Goal: Information Seeking & Learning: Learn about a topic

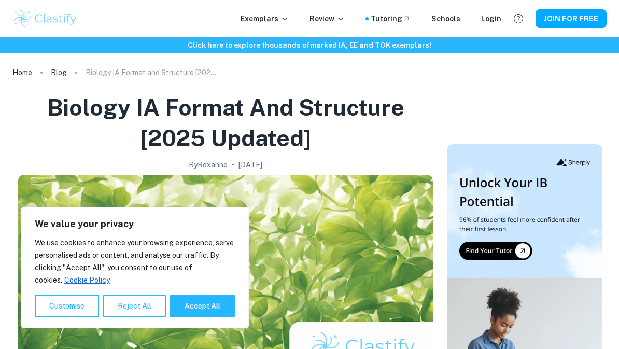
click at [211, 317] on button "Accept All" at bounding box center [202, 305] width 65 height 23
checkbox input "true"
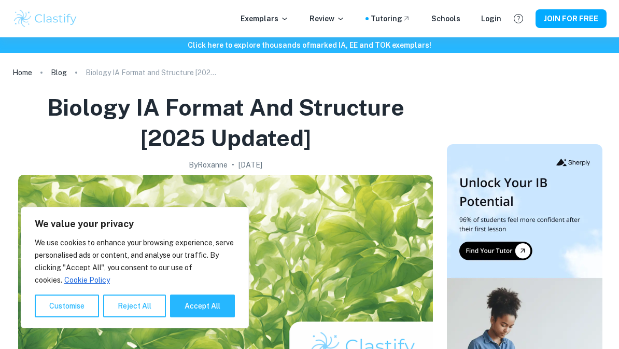
checkbox input "true"
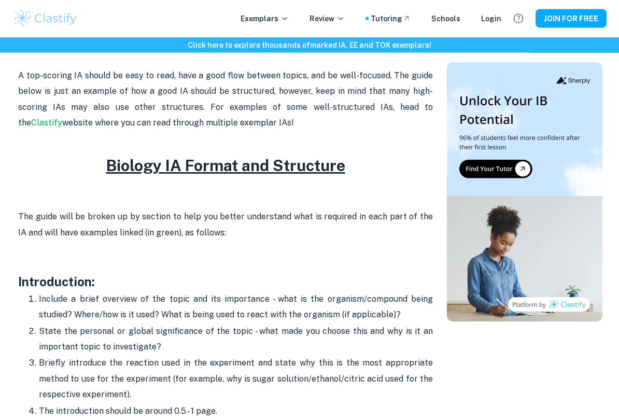
scroll to position [542, 0]
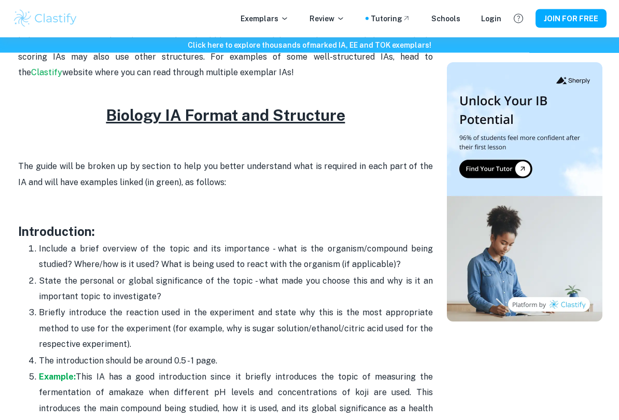
click at [181, 313] on p "Briefly introduce the reaction used in the experiment and state why this is the…" at bounding box center [236, 328] width 394 height 47
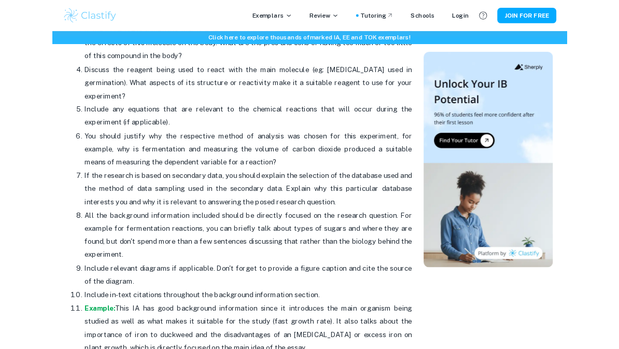
scroll to position [1319, 0]
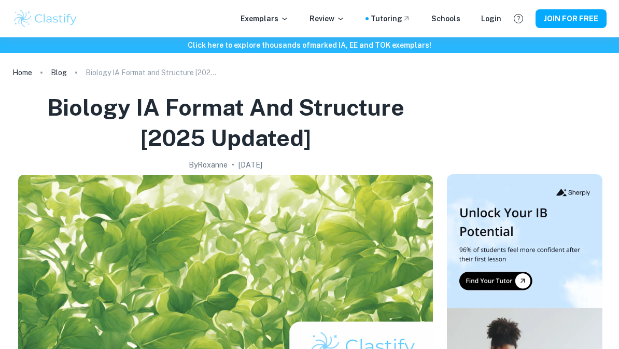
click at [261, 20] on p "Exemplars" at bounding box center [265, 18] width 48 height 11
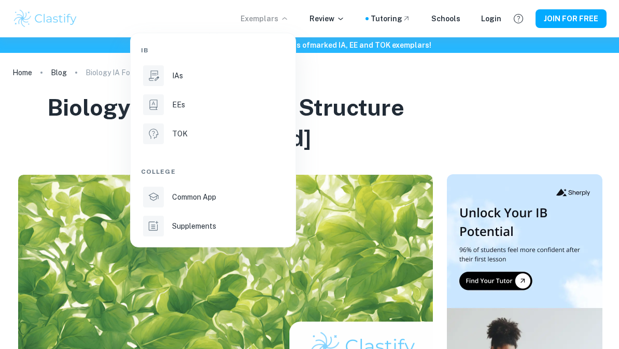
click at [271, 85] on li "IAs" at bounding box center [213, 75] width 144 height 25
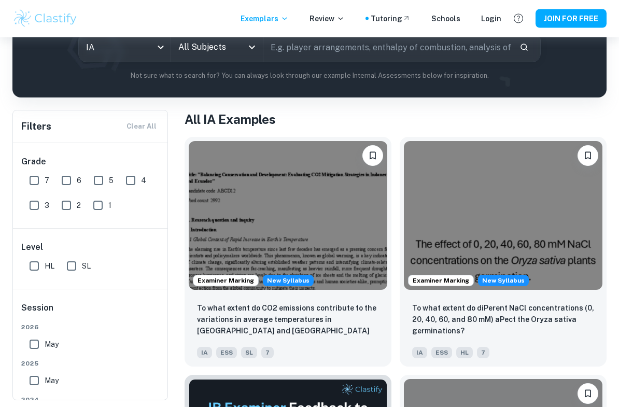
scroll to position [135, 0]
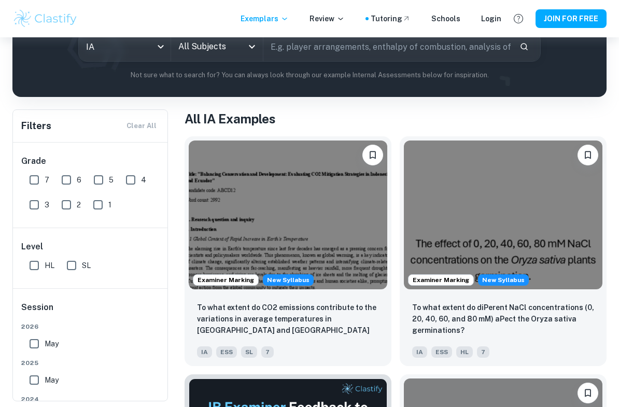
click at [43, 263] on input "HL" at bounding box center [34, 265] width 21 height 21
checkbox input "true"
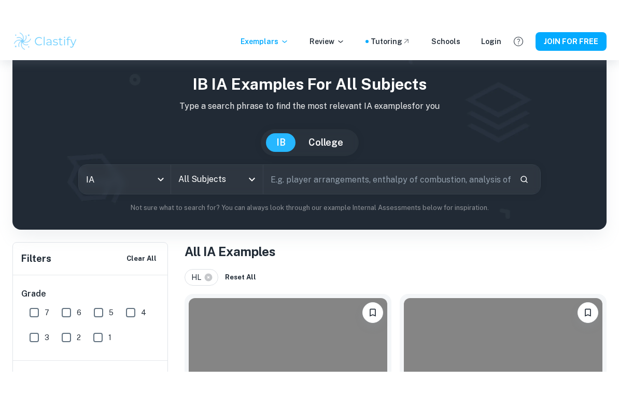
scroll to position [0, 0]
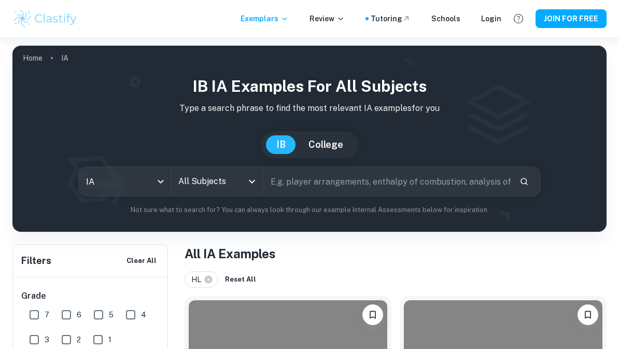
click at [241, 191] on input "All Subjects" at bounding box center [209, 182] width 67 height 20
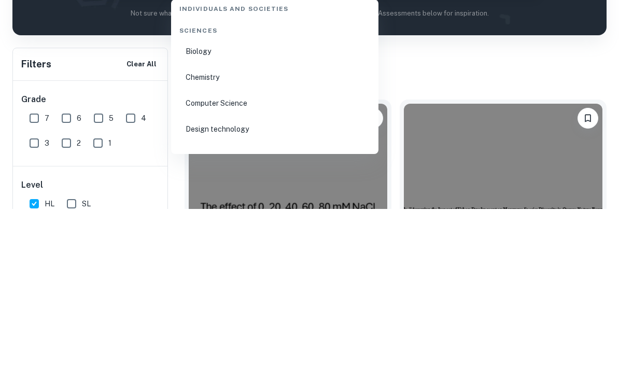
scroll to position [1602, 0]
click at [335, 193] on li "Biology" at bounding box center [274, 205] width 199 height 24
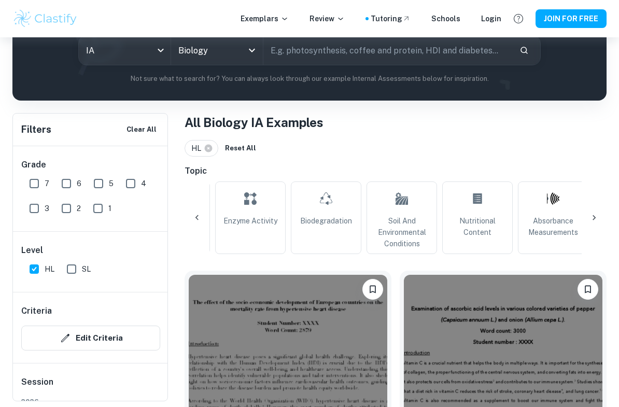
scroll to position [0, 614]
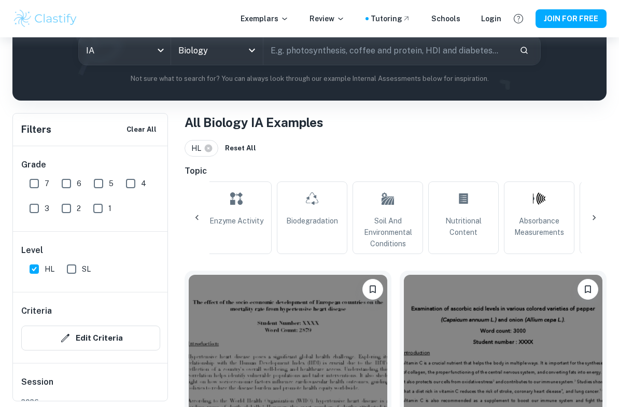
click at [386, 217] on span "Soil and Environmental Conditions" at bounding box center [387, 232] width 61 height 34
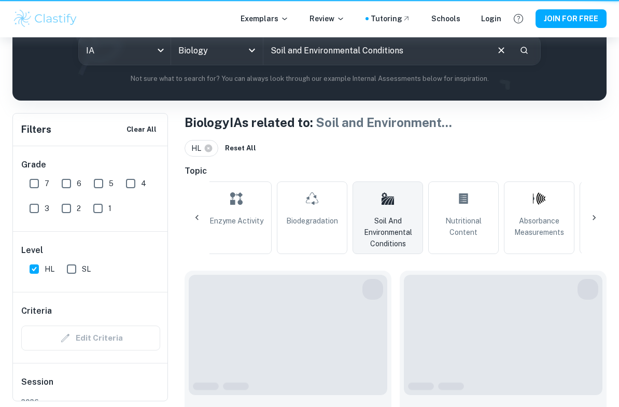
type input "Soil and Environmental Conditions"
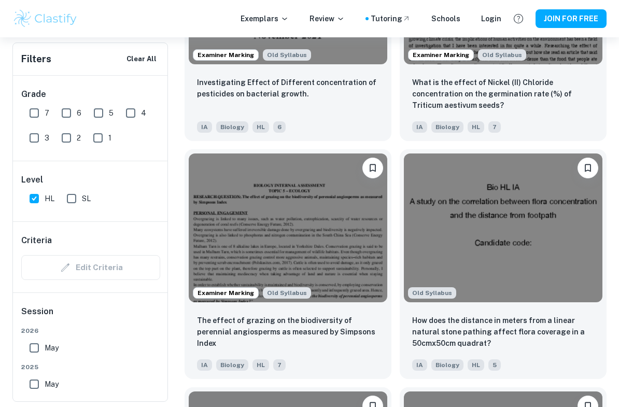
click at [37, 110] on input "7" at bounding box center [34, 113] width 21 height 21
checkbox input "true"
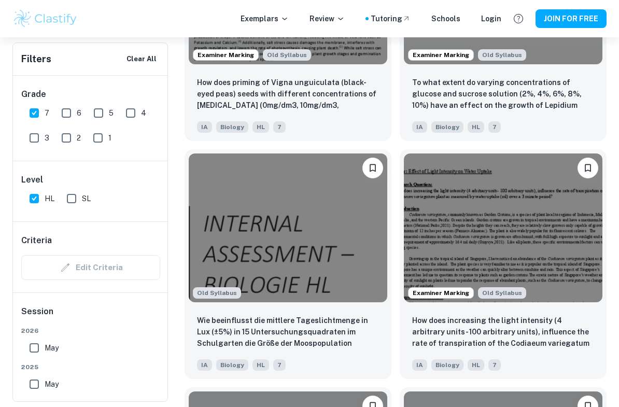
click at [67, 118] on input "6" at bounding box center [66, 113] width 21 height 21
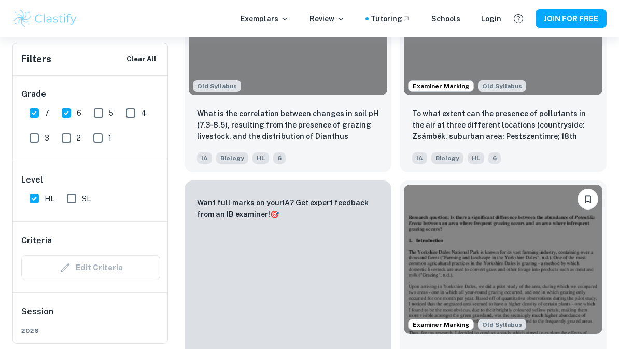
scroll to position [190, 0]
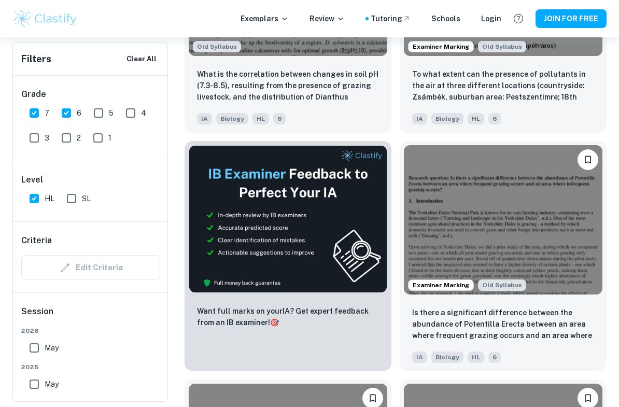
click at [68, 116] on input "6" at bounding box center [66, 113] width 21 height 21
checkbox input "false"
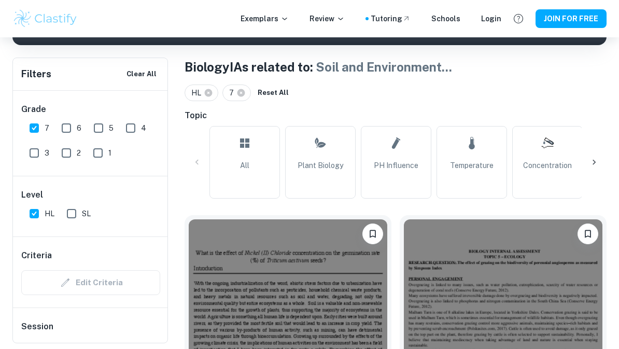
scroll to position [0, 0]
click at [319, 165] on span "Plant Biology" at bounding box center [321, 165] width 46 height 11
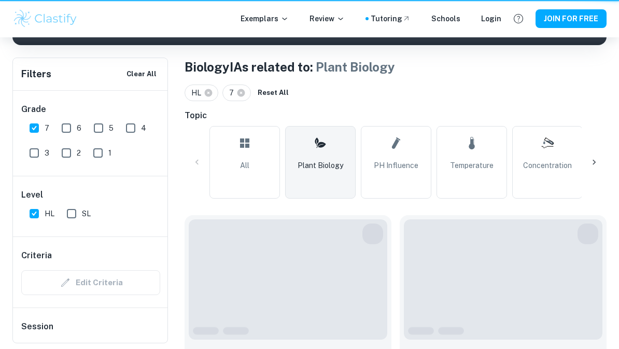
type input "Plant Biology"
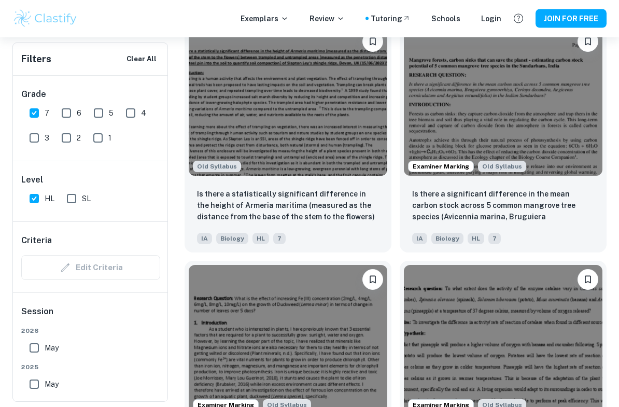
scroll to position [3236, 0]
click at [61, 118] on input "6" at bounding box center [66, 113] width 21 height 21
checkbox input "true"
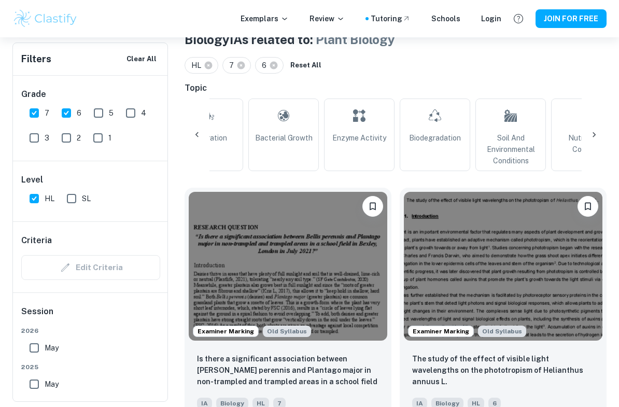
scroll to position [0, 492]
click at [525, 145] on span "Soil and Environmental Conditions" at bounding box center [508, 149] width 61 height 34
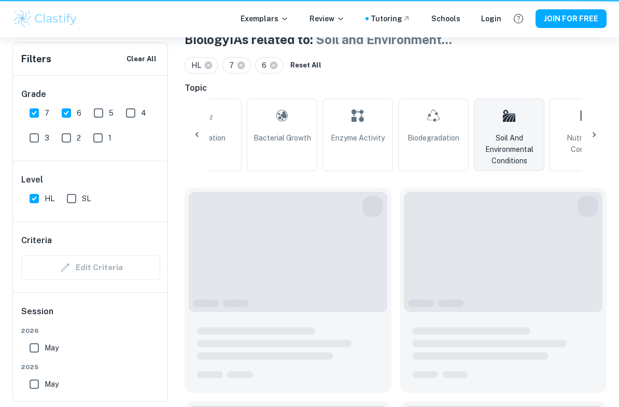
type input "Soil and Environmental Conditions"
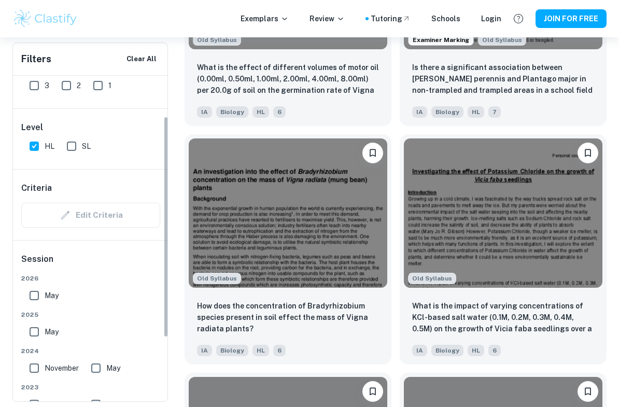
scroll to position [64, 0]
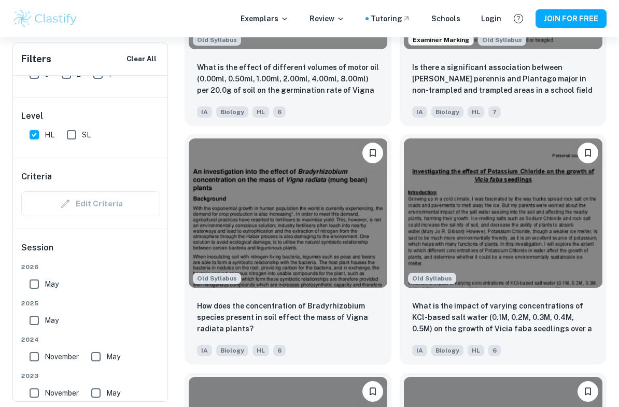
click at [34, 348] on input "November" at bounding box center [34, 356] width 21 height 21
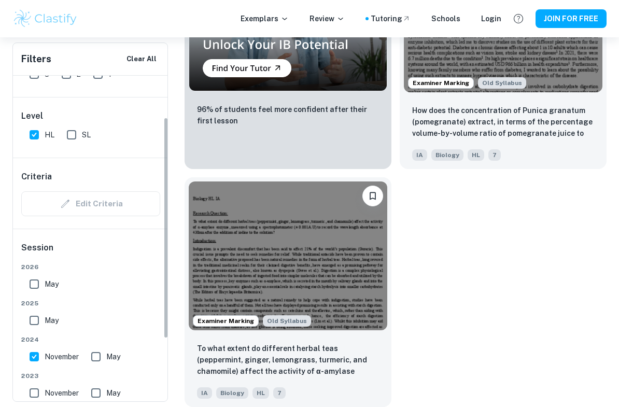
scroll to position [1166, 0]
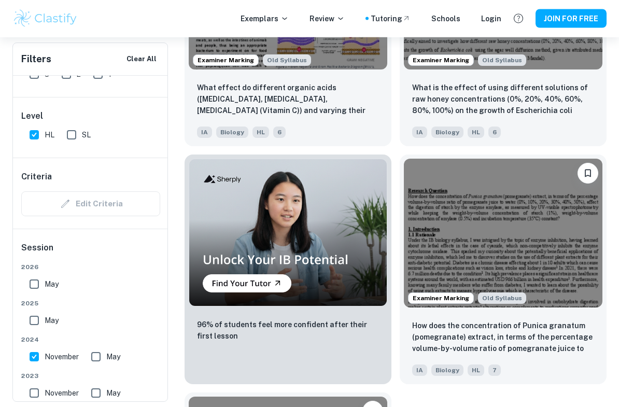
click at [30, 348] on input "November" at bounding box center [34, 356] width 21 height 21
checkbox input "false"
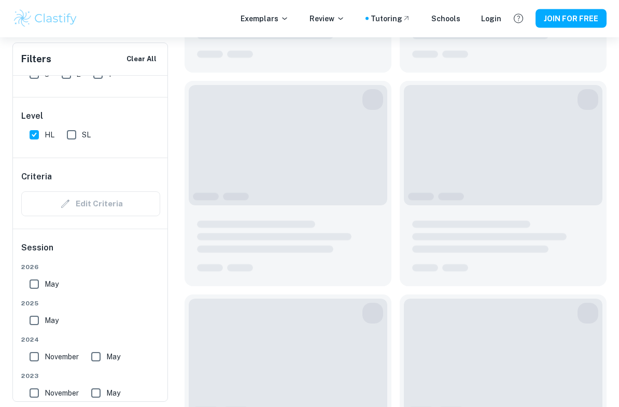
scroll to position [962, 0]
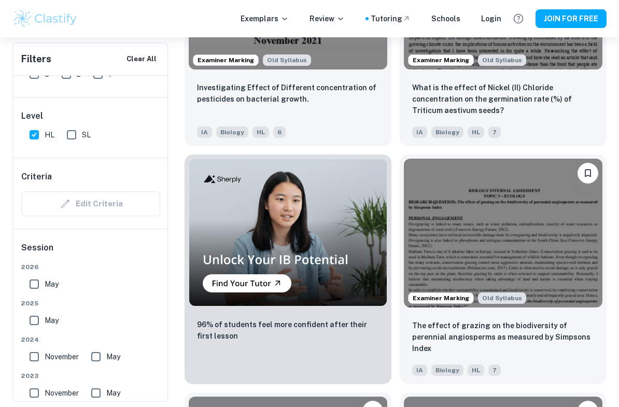
click at [31, 318] on input "May" at bounding box center [34, 320] width 21 height 21
checkbox input "true"
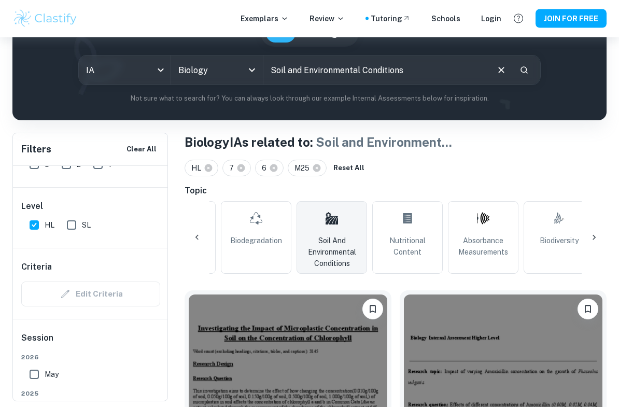
scroll to position [0, 680]
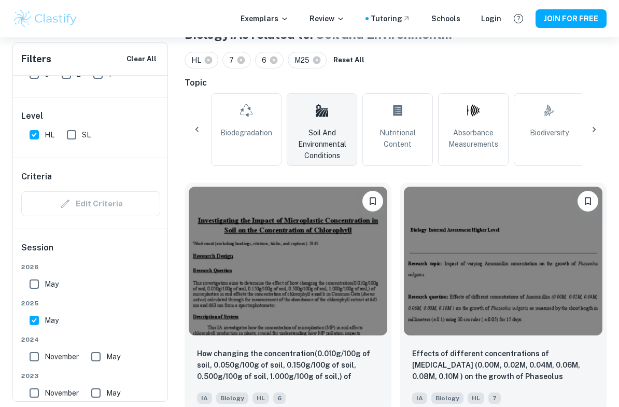
scroll to position [219, 0]
click at [37, 283] on input "May" at bounding box center [34, 284] width 21 height 21
checkbox input "true"
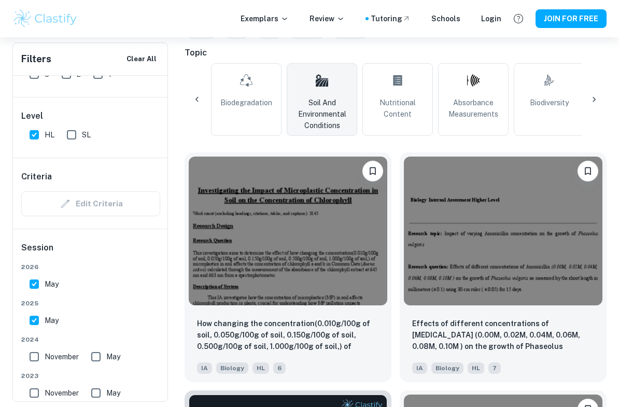
scroll to position [244, 0]
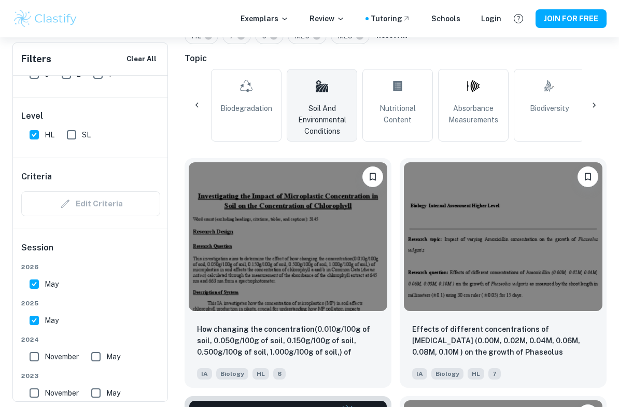
click at [32, 318] on input "May" at bounding box center [34, 320] width 21 height 21
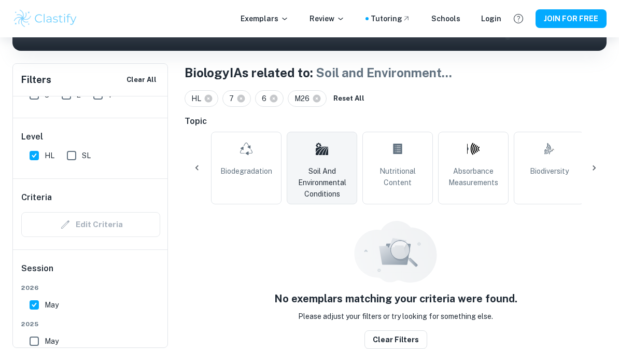
scroll to position [181, 0]
click at [26, 337] on input "May" at bounding box center [34, 341] width 21 height 21
checkbox input "true"
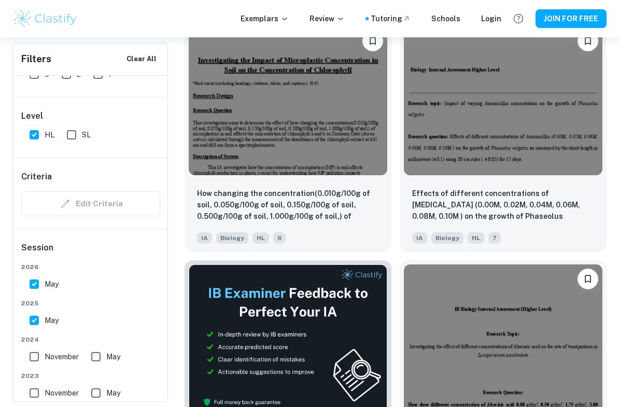
scroll to position [379, 0]
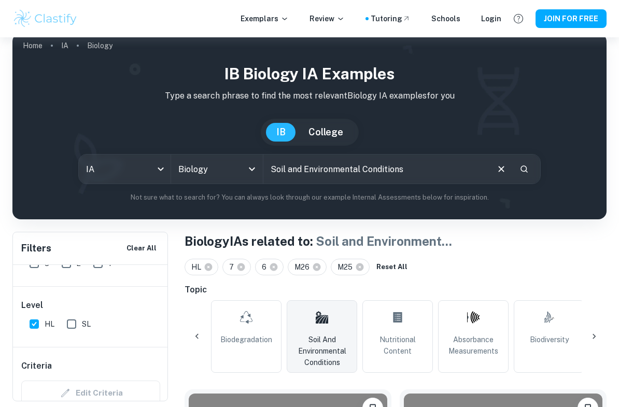
click at [435, 172] on input "Soil and Environmental Conditions" at bounding box center [375, 168] width 224 height 29
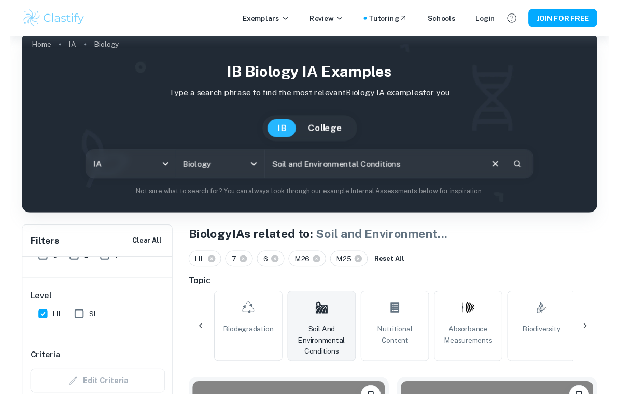
scroll to position [12, 0]
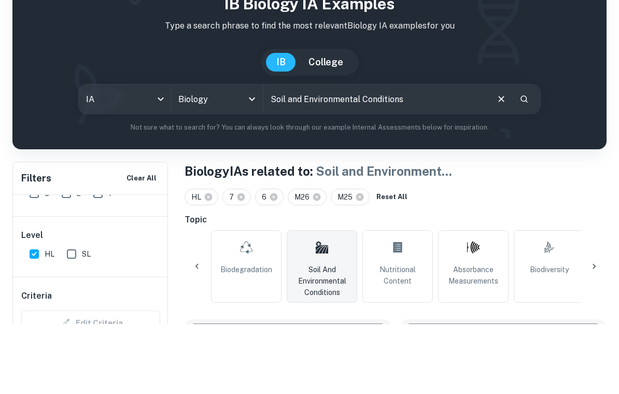
click at [497, 164] on icon "Clear" at bounding box center [501, 169] width 11 height 11
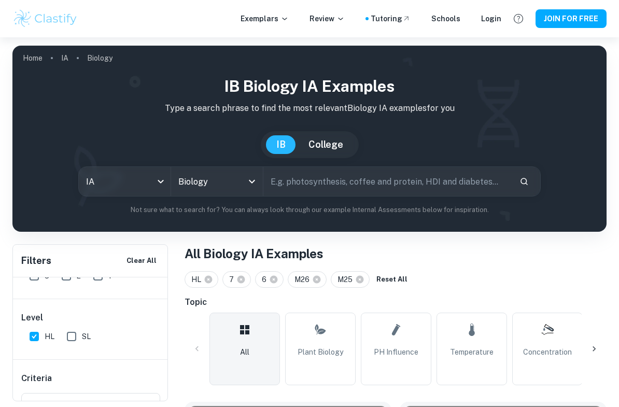
click at [464, 175] on input "text" at bounding box center [387, 181] width 248 height 29
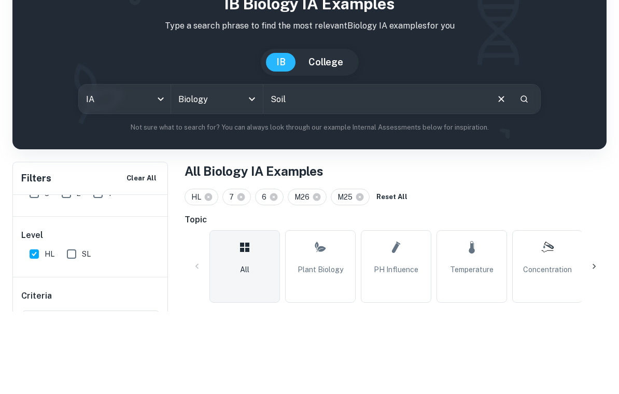
type input "Soil"
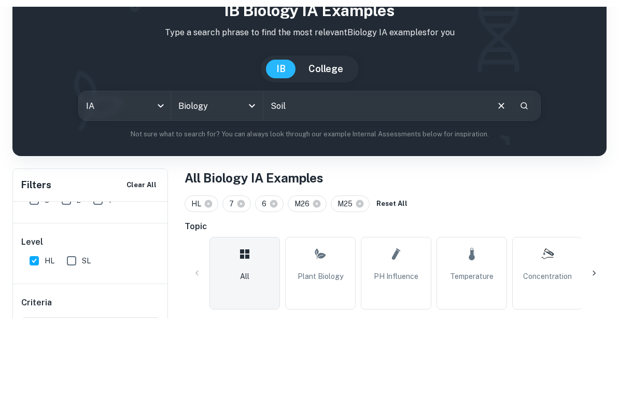
scroll to position [82, 0]
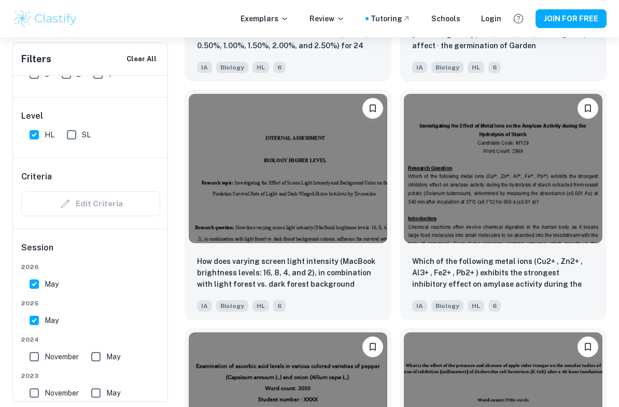
scroll to position [3441, 0]
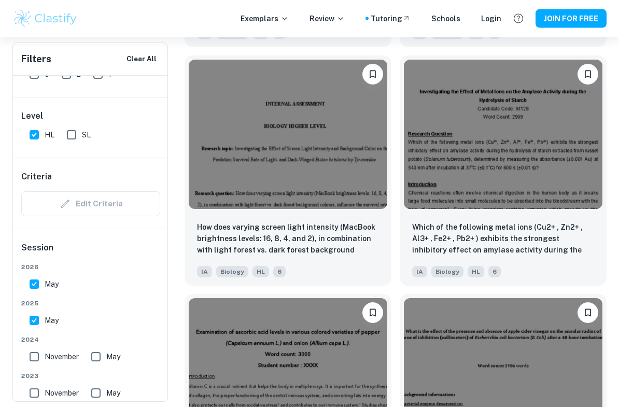
click at [35, 321] on input "May" at bounding box center [34, 320] width 21 height 21
checkbox input "false"
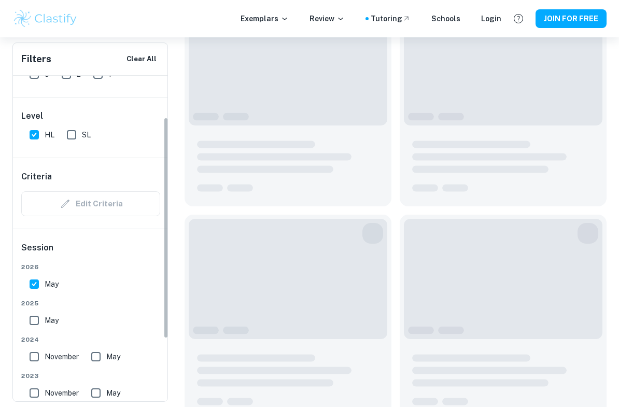
click at [33, 280] on input "May" at bounding box center [34, 284] width 21 height 21
checkbox input "false"
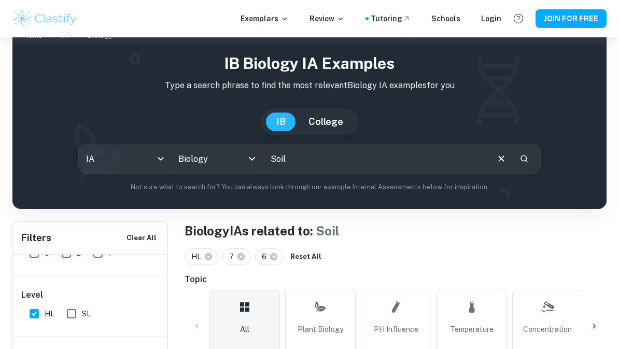
scroll to position [0, 0]
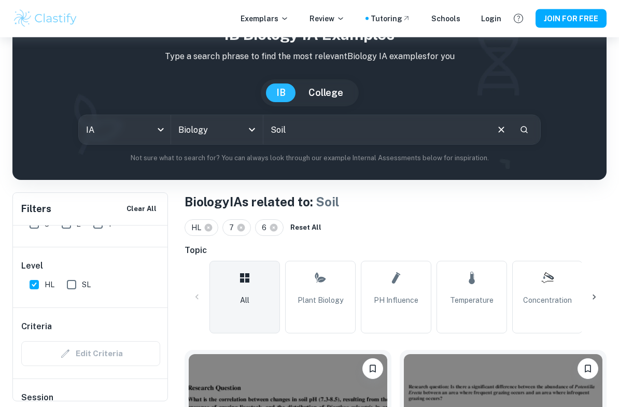
click at [342, 121] on input "Soil" at bounding box center [375, 130] width 224 height 29
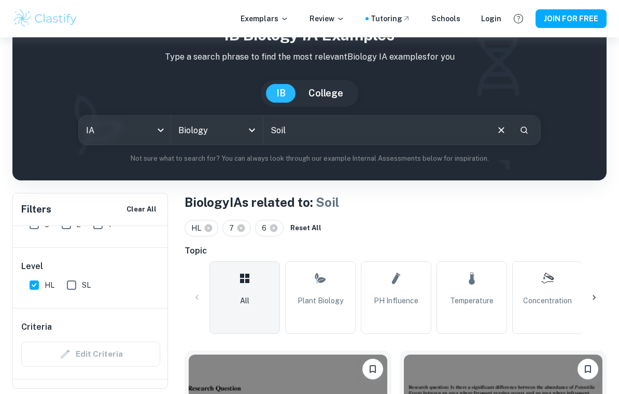
click at [336, 128] on input "Soil" at bounding box center [375, 130] width 224 height 29
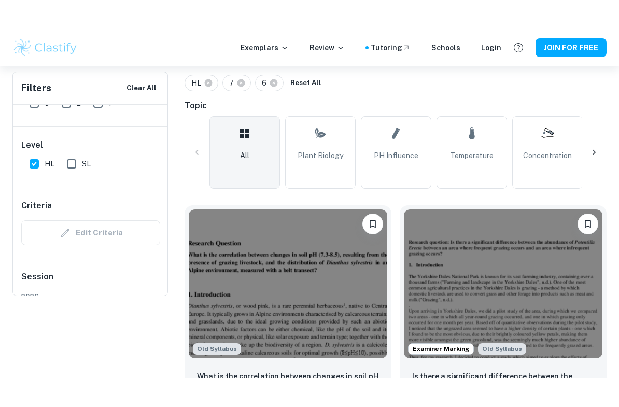
scroll to position [125, 0]
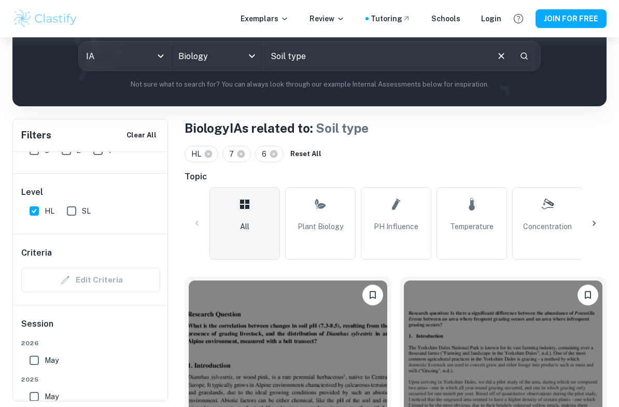
click at [463, 49] on input "Soil type" at bounding box center [375, 55] width 224 height 29
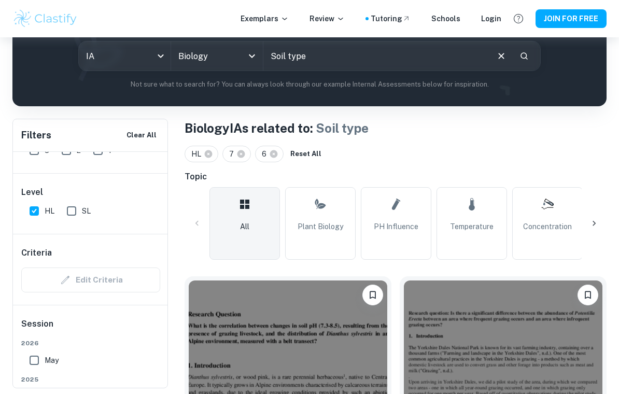
click at [394, 62] on input "Soil type" at bounding box center [375, 55] width 224 height 29
type input "Soil composition"
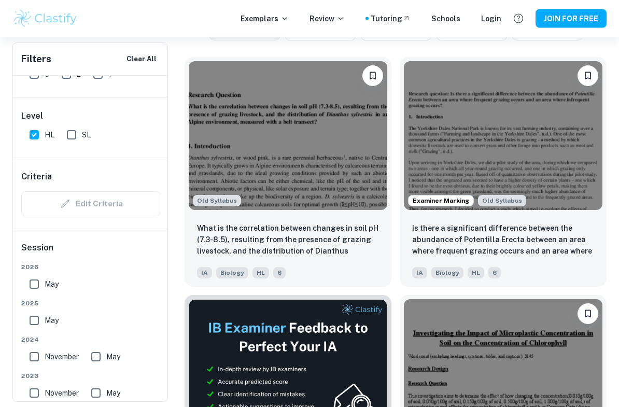
scroll to position [347, 0]
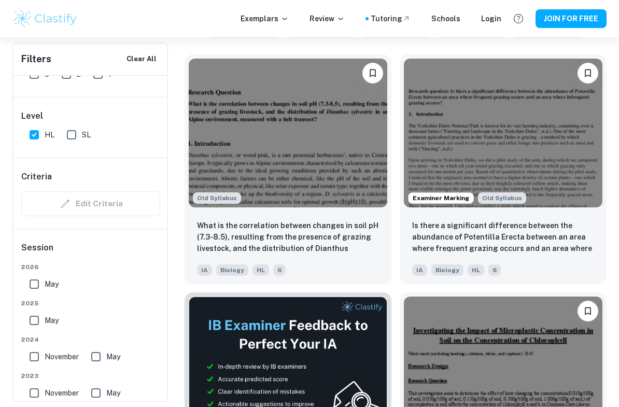
click at [309, 173] on img at bounding box center [288, 133] width 199 height 149
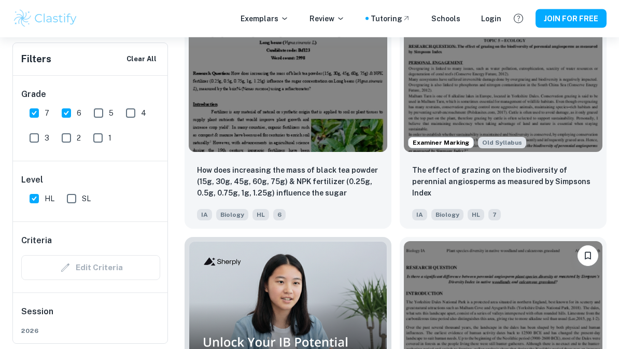
scroll to position [868, 0]
